Goal: Information Seeking & Learning: Learn about a topic

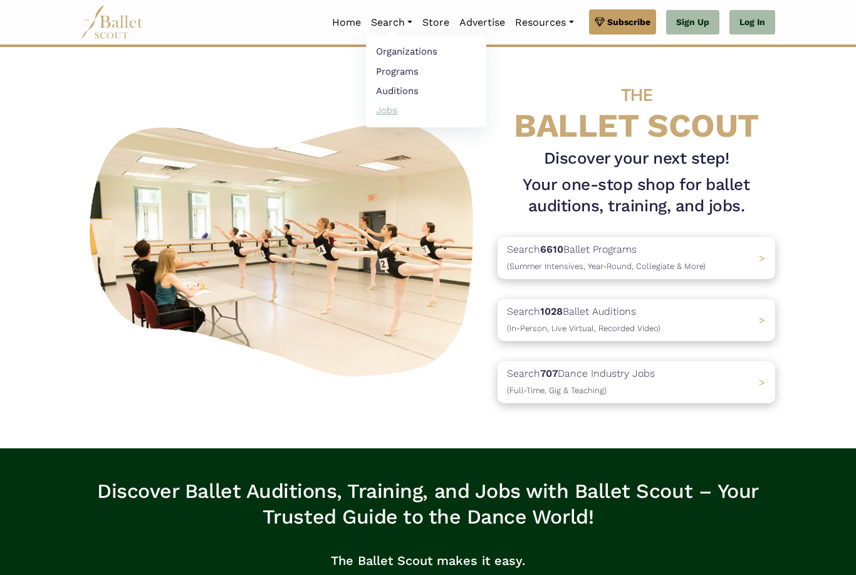
click at [380, 116] on link "Jobs" at bounding box center [426, 109] width 120 height 19
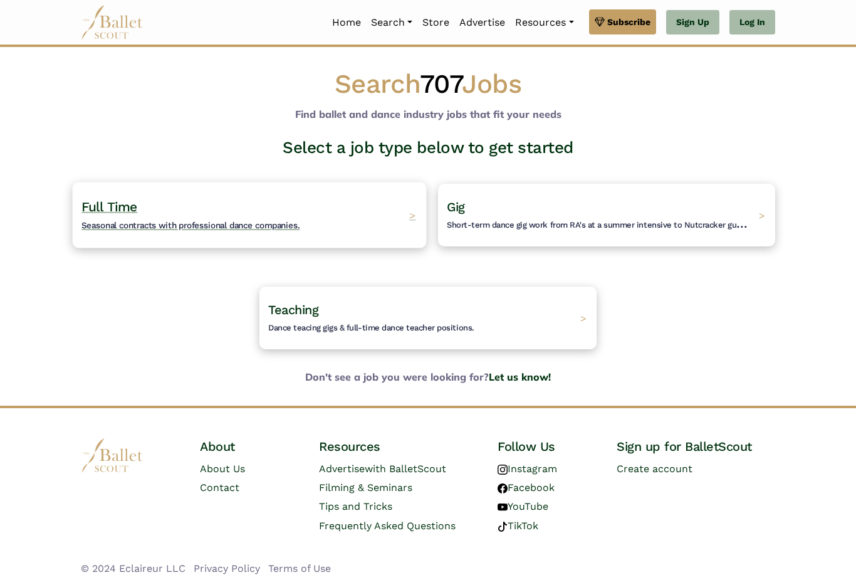
click at [389, 207] on div "Full Time Seasonal contracts with professional dance companies. >" at bounding box center [250, 215] width 354 height 66
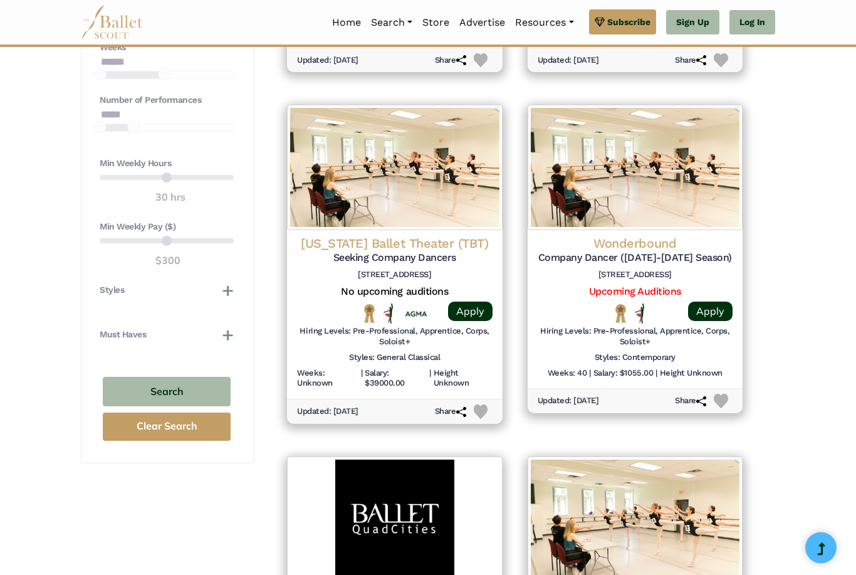
scroll to position [909, 0]
click at [223, 293] on button "Styles" at bounding box center [167, 289] width 134 height 13
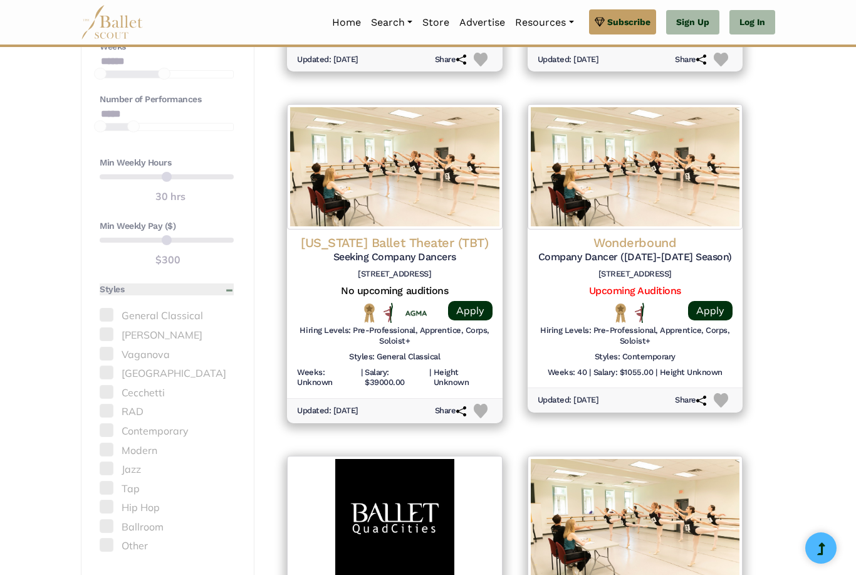
click at [224, 283] on button "Styles" at bounding box center [167, 289] width 134 height 13
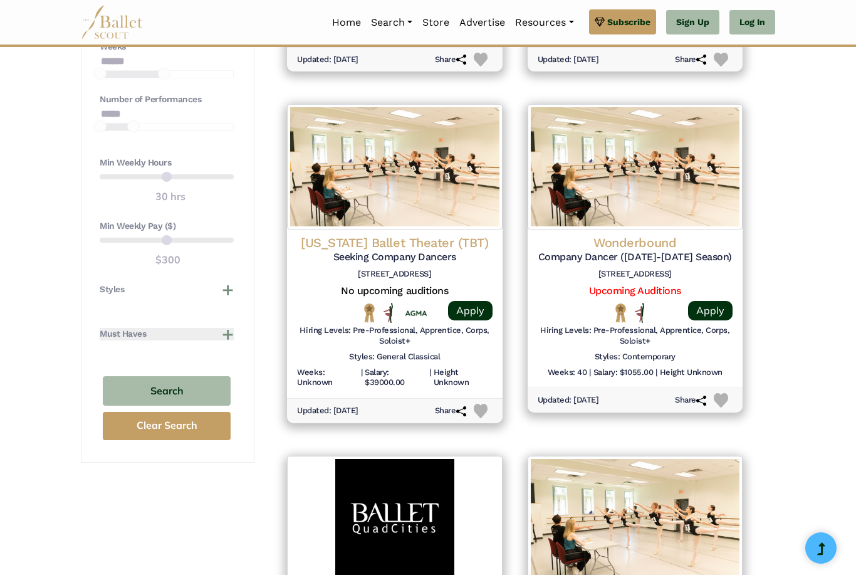
click at [201, 332] on button "Must Haves" at bounding box center [167, 334] width 134 height 13
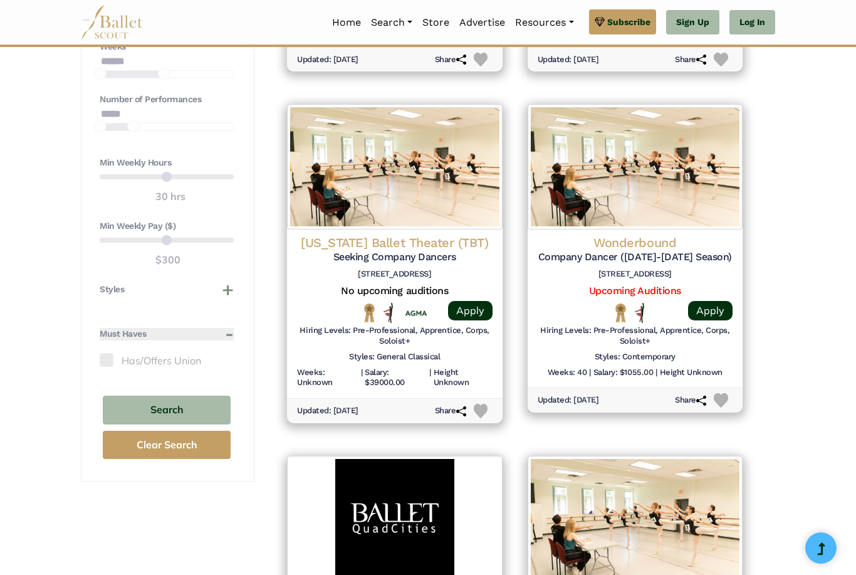
click at [201, 332] on button "Must Haves" at bounding box center [167, 334] width 134 height 13
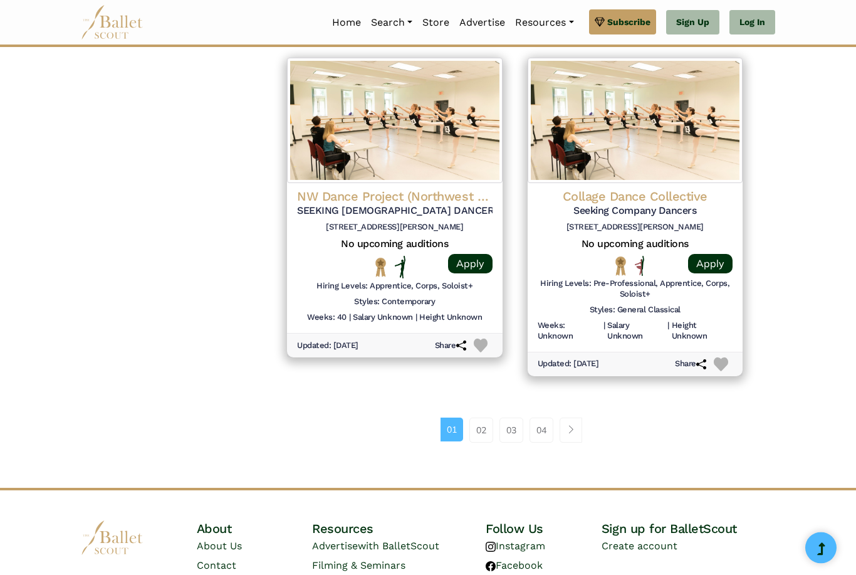
scroll to position [1725, 0]
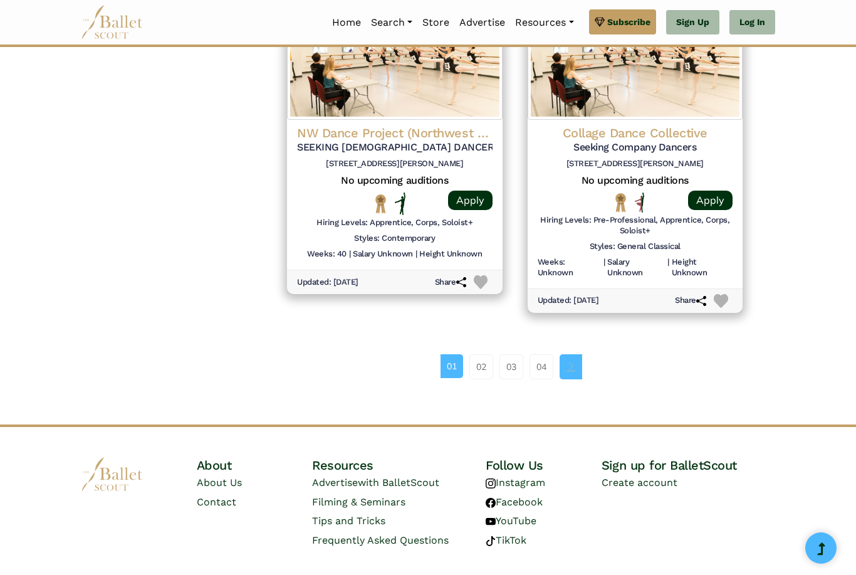
click at [570, 362] on span "Page navigation example" at bounding box center [571, 366] width 9 height 9
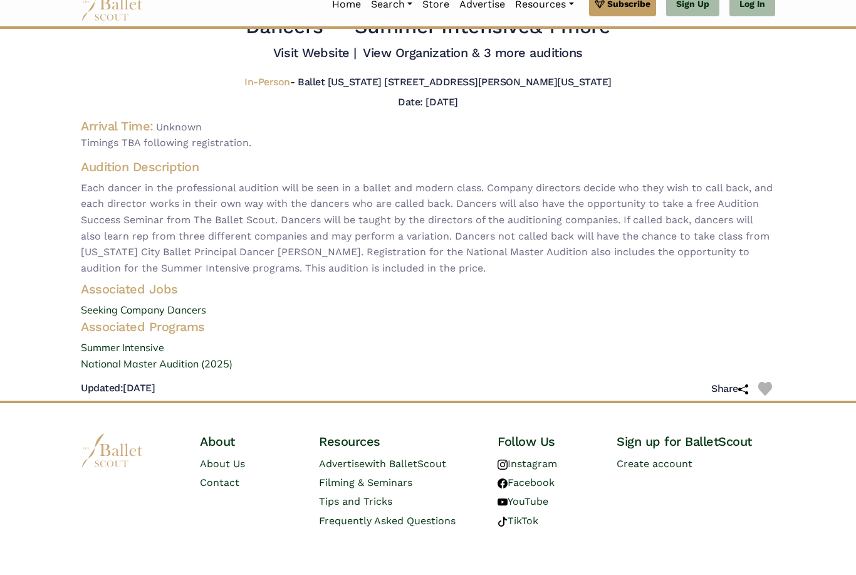
scroll to position [41, 0]
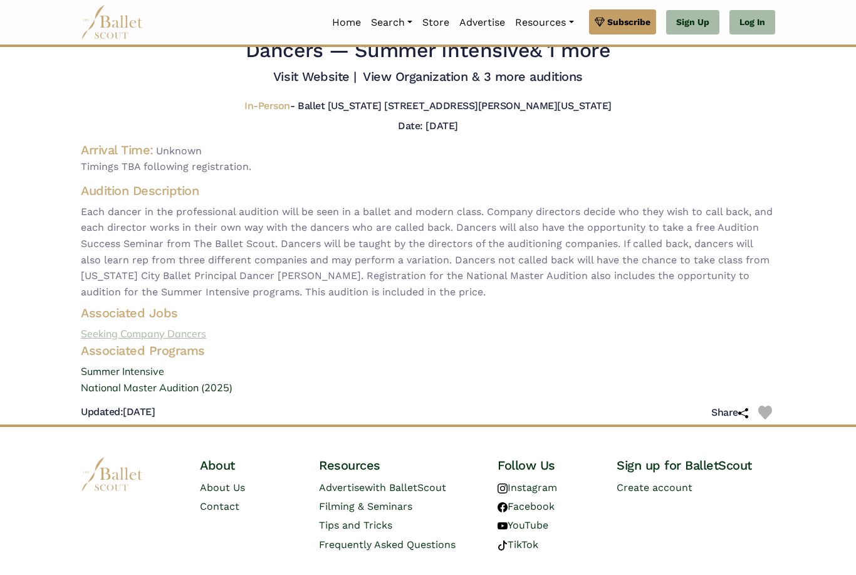
click at [163, 342] on link "Seeking Company Dancers" at bounding box center [428, 334] width 715 height 16
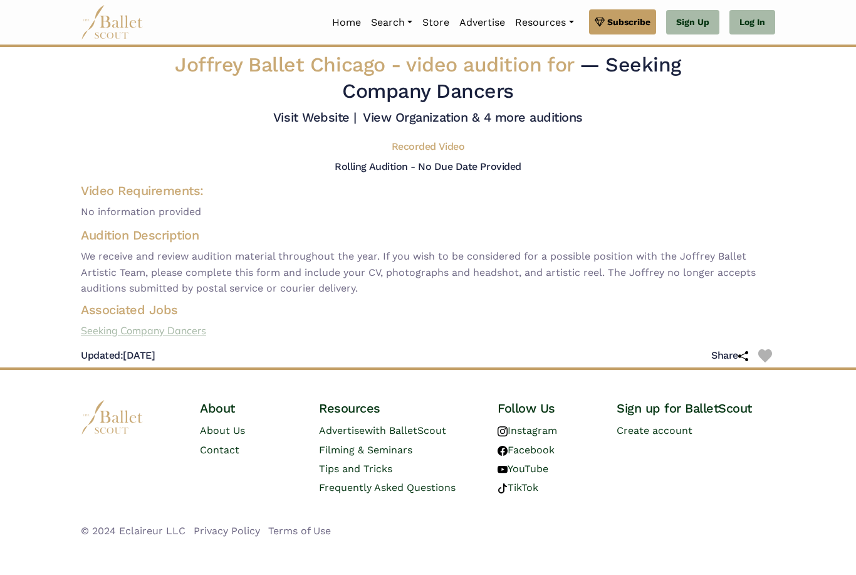
click at [128, 339] on link "Seeking Company Dancers" at bounding box center [428, 331] width 715 height 16
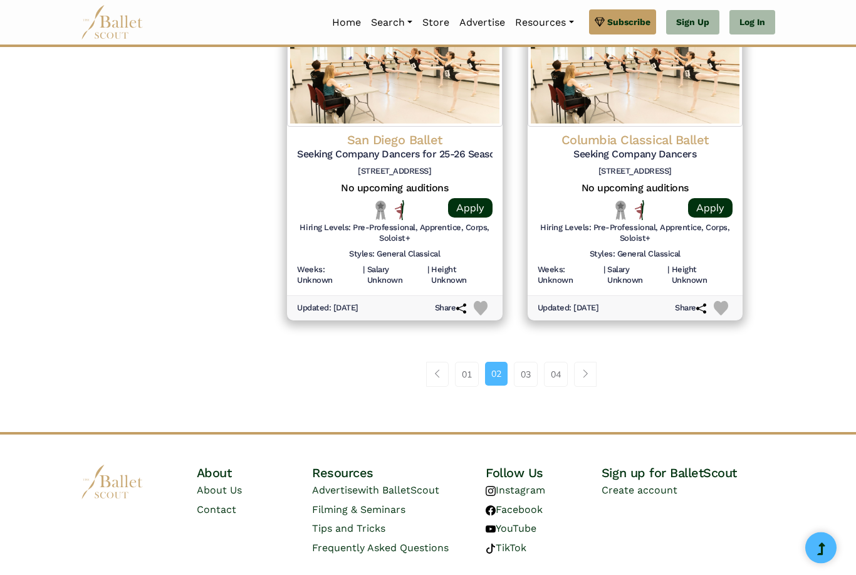
scroll to position [1722, 0]
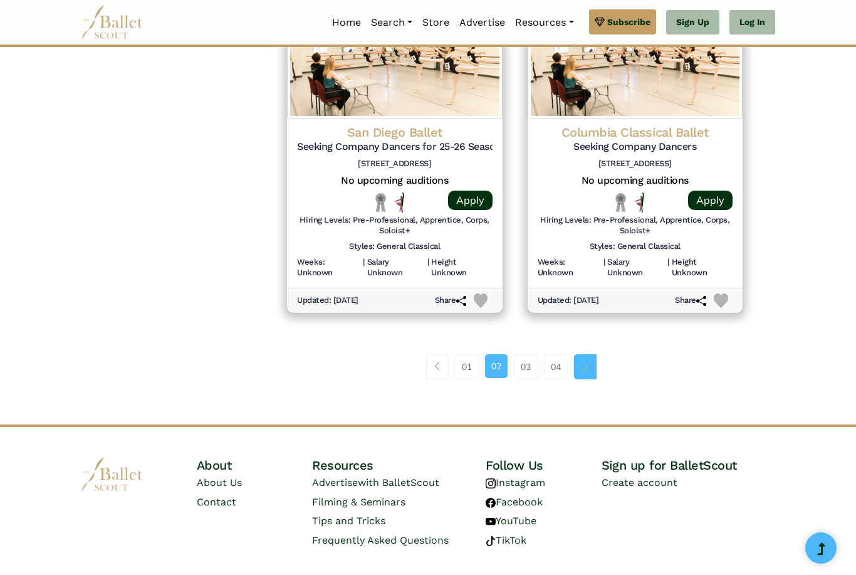
click at [585, 354] on link "Page navigation example" at bounding box center [585, 366] width 23 height 25
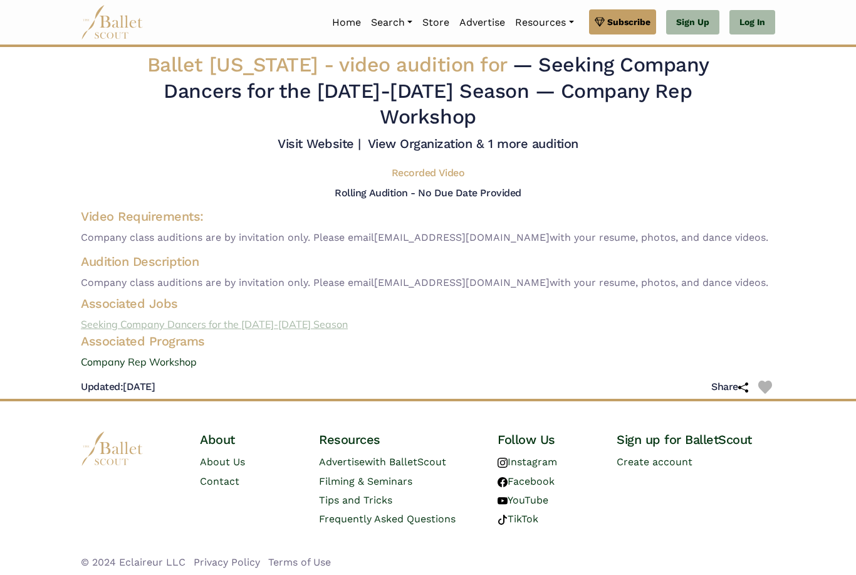
click at [141, 333] on link "Seeking Company Dancers for the [DATE]-[DATE] Season" at bounding box center [428, 325] width 715 height 16
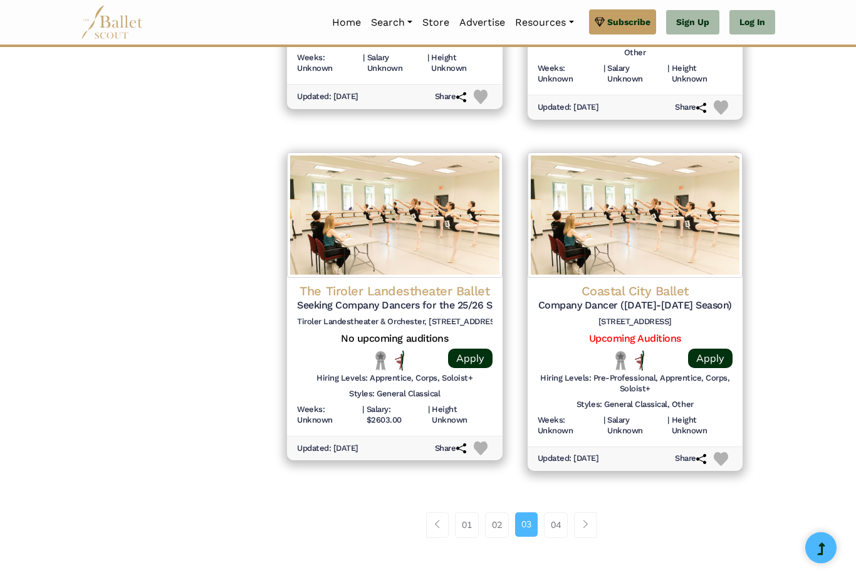
scroll to position [1662, 0]
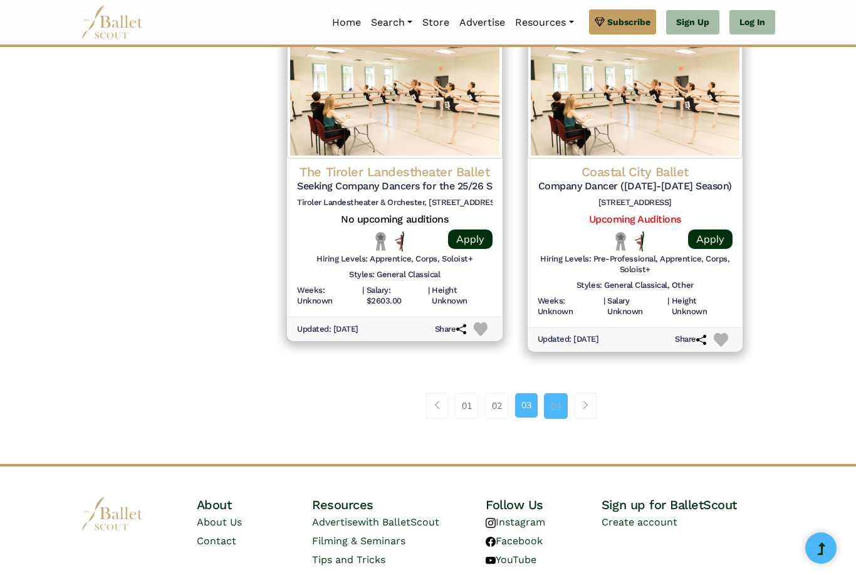
click at [562, 393] on link "04" at bounding box center [556, 405] width 24 height 25
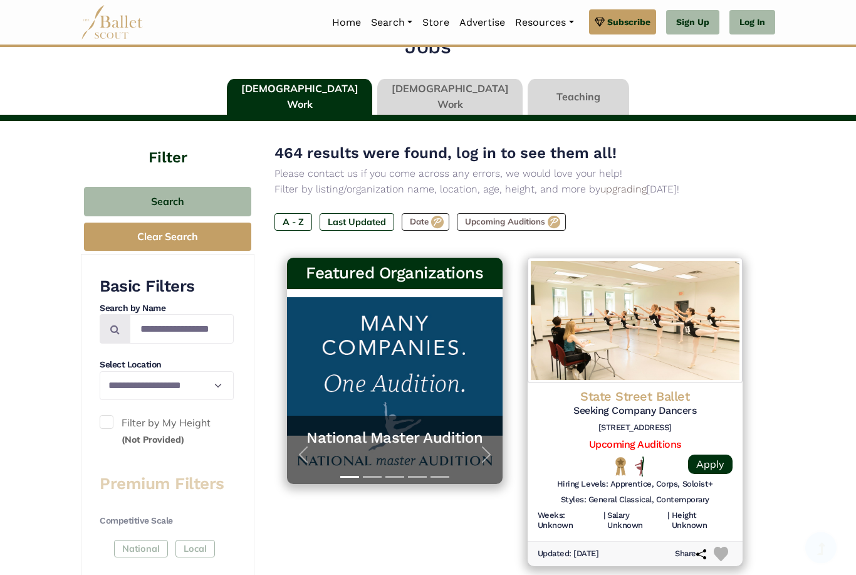
scroll to position [53, 0]
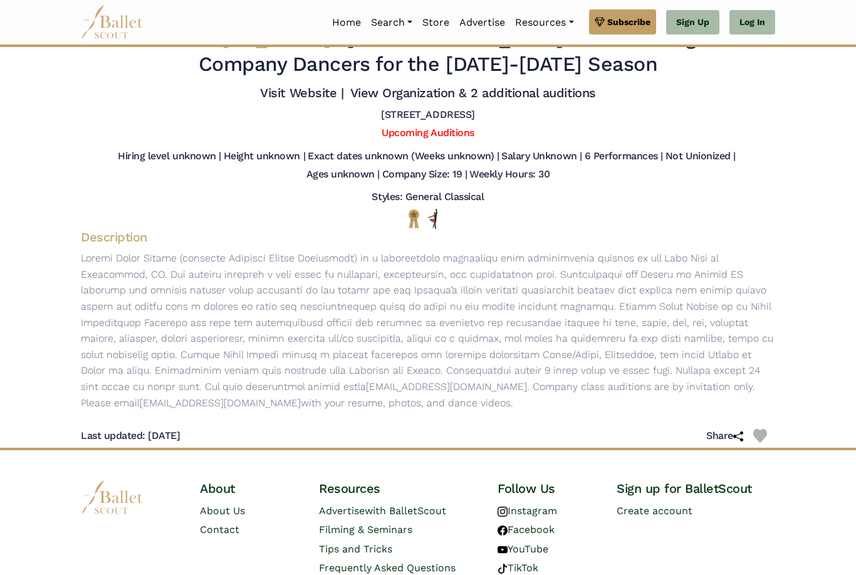
scroll to position [13, 0]
